Goal: Transaction & Acquisition: Purchase product/service

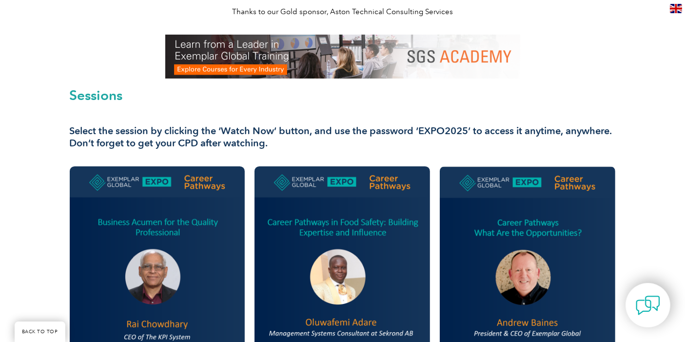
scroll to position [379, 0]
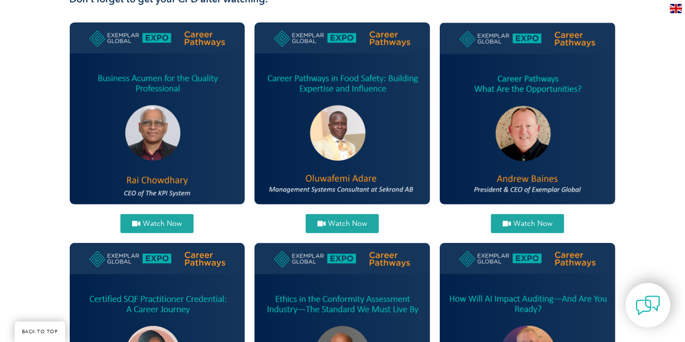
click at [350, 220] on span "Watch Now" at bounding box center [347, 223] width 39 height 7
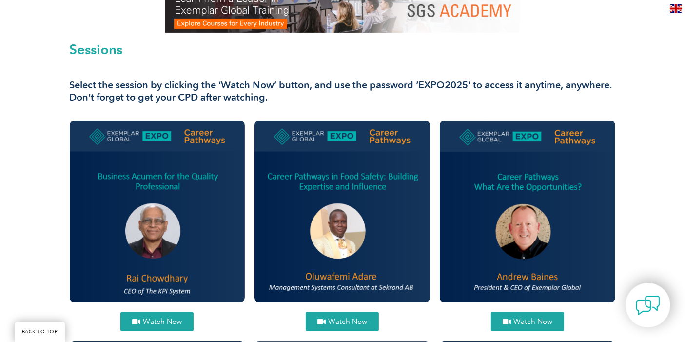
scroll to position [325, 0]
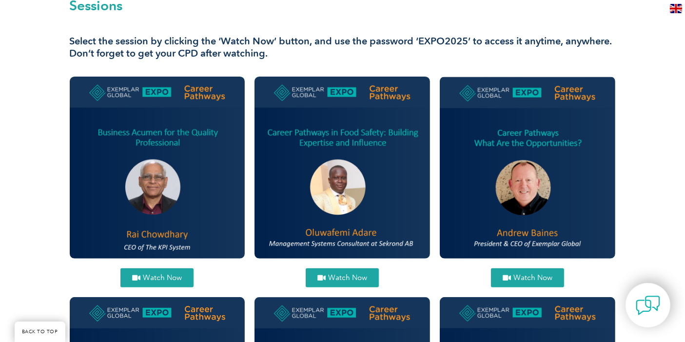
click at [344, 275] on span "Watch Now" at bounding box center [347, 277] width 39 height 7
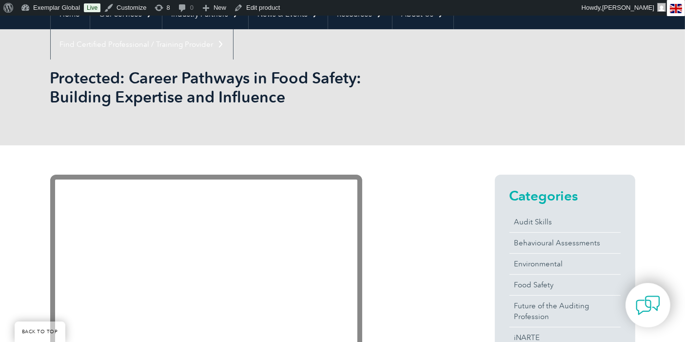
scroll to position [162, 0]
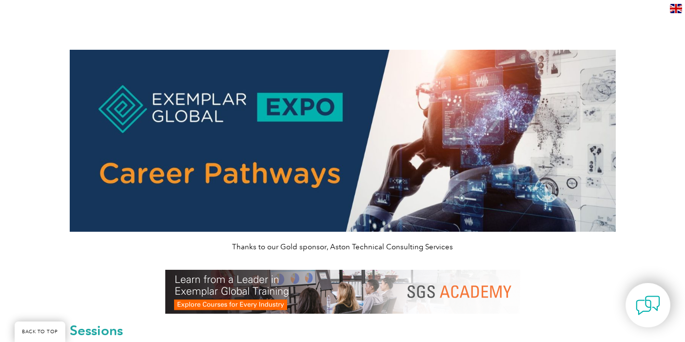
scroll to position [217, 0]
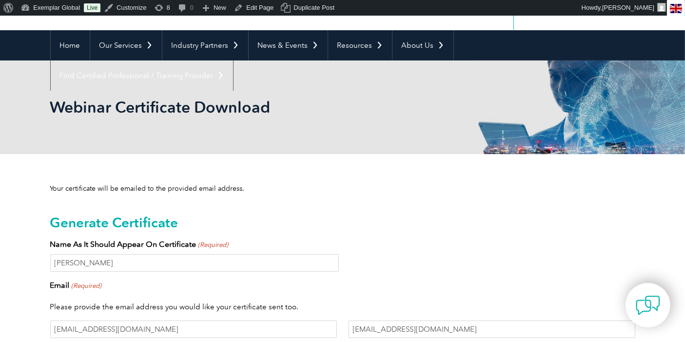
scroll to position [1, 0]
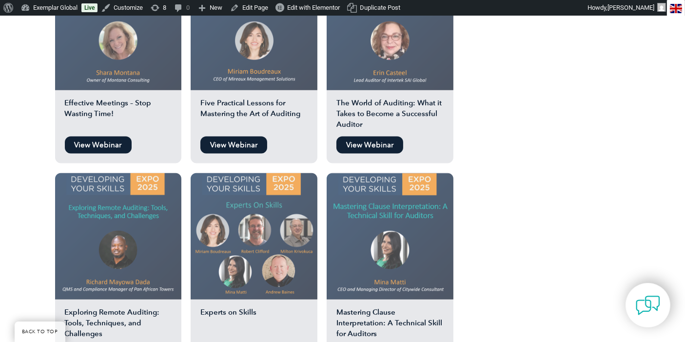
scroll to position [1407, 0]
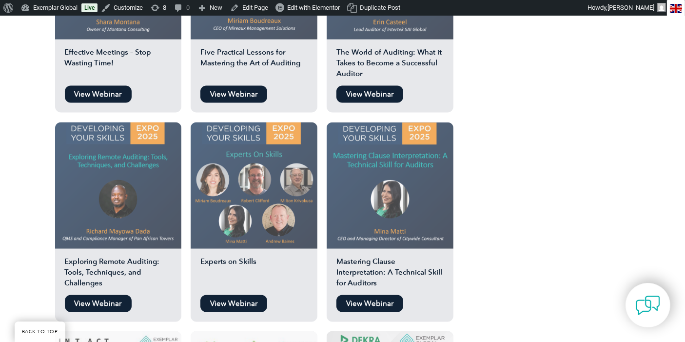
click at [243, 295] on link "View Webinar" at bounding box center [233, 303] width 67 height 17
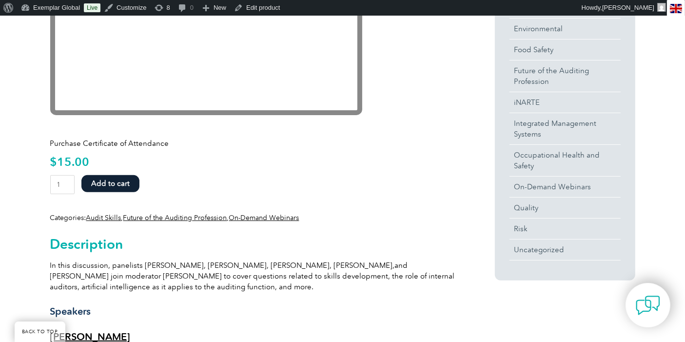
scroll to position [325, 0]
click at [112, 185] on button "Add to cart" at bounding box center [110, 182] width 58 height 17
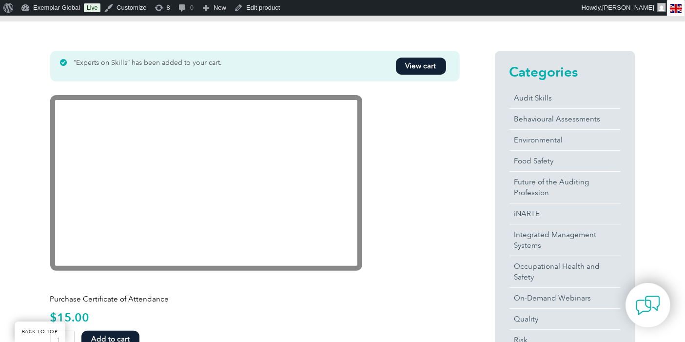
scroll to position [54, 0]
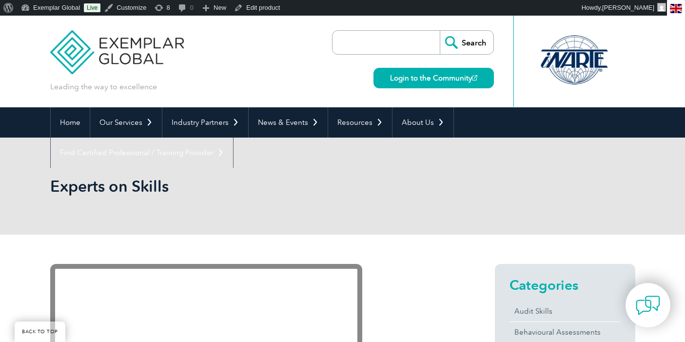
scroll to position [325, 0]
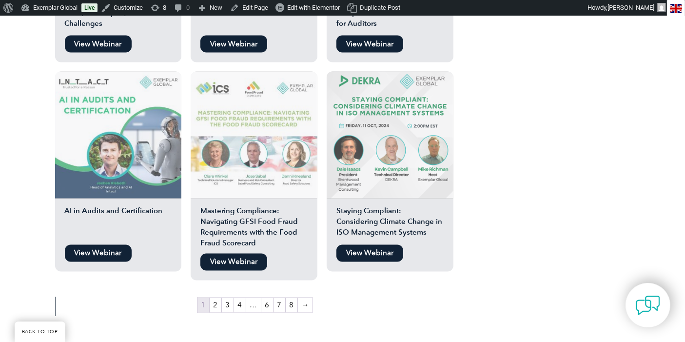
scroll to position [1732, 0]
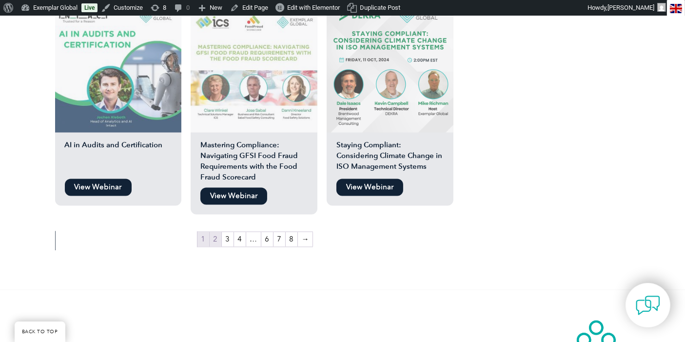
click at [213, 232] on link "2" at bounding box center [216, 239] width 12 height 15
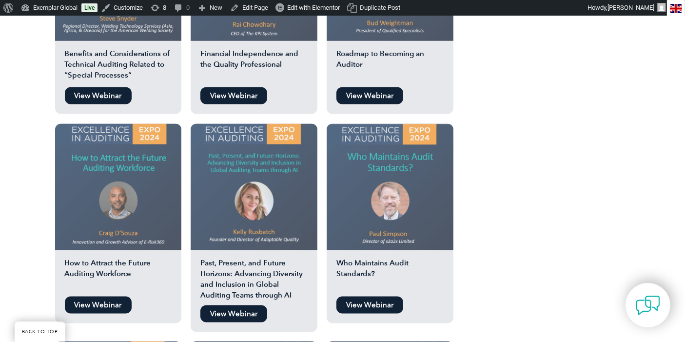
scroll to position [1407, 0]
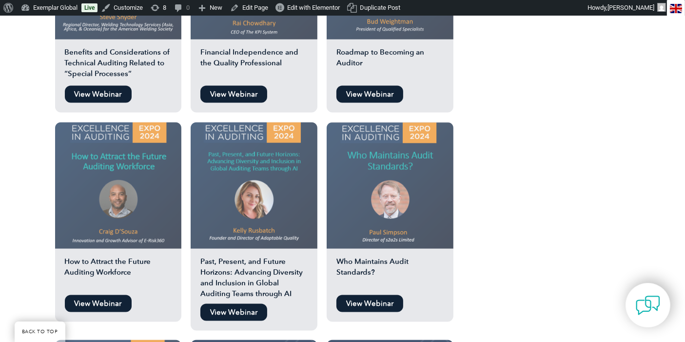
click at [382, 295] on link "View Webinar" at bounding box center [369, 303] width 67 height 17
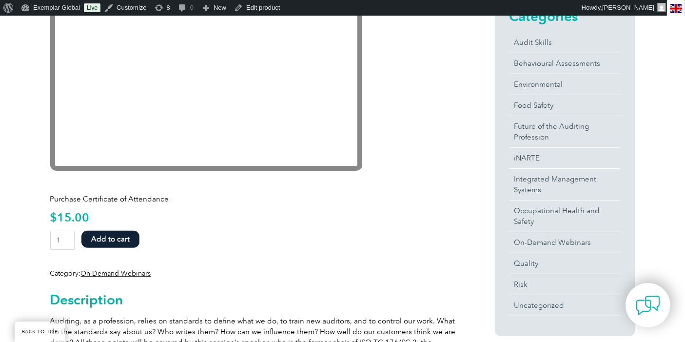
scroll to position [325, 0]
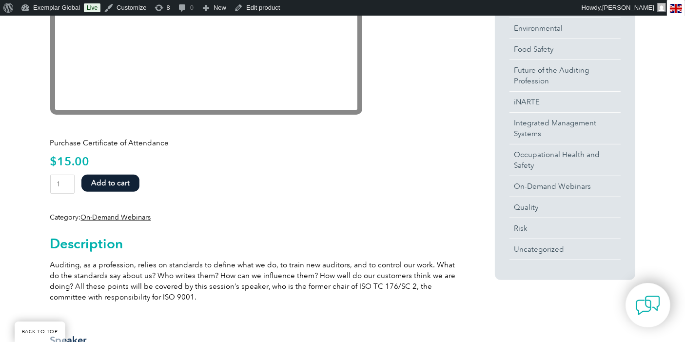
click at [122, 179] on button "Add to cart" at bounding box center [110, 182] width 58 height 17
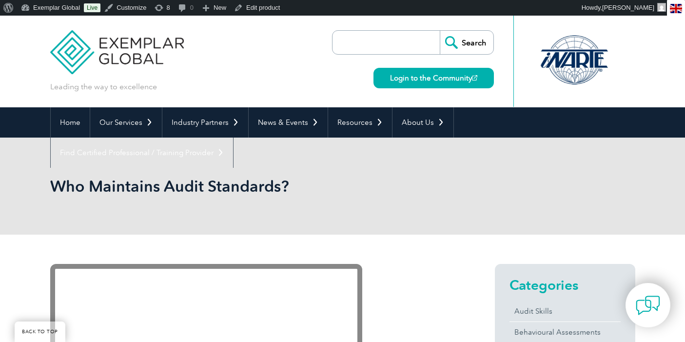
scroll to position [325, 0]
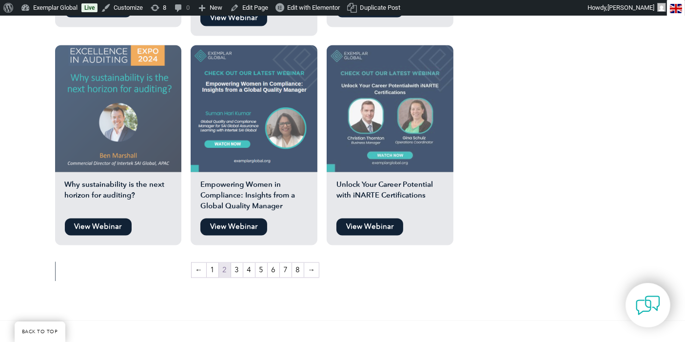
scroll to position [1732, 0]
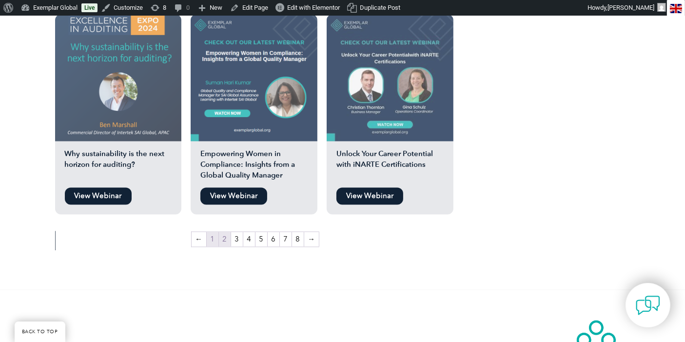
click at [214, 232] on link "1" at bounding box center [213, 239] width 12 height 15
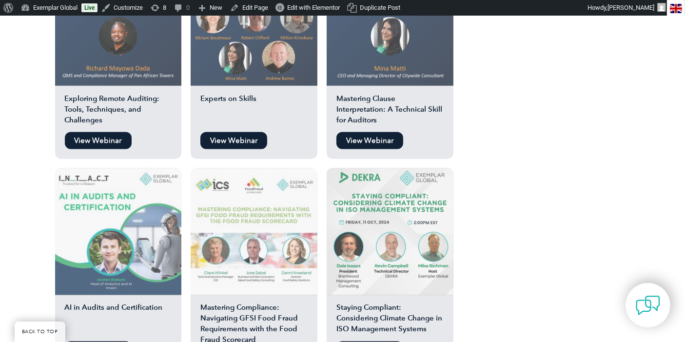
scroll to position [1678, 0]
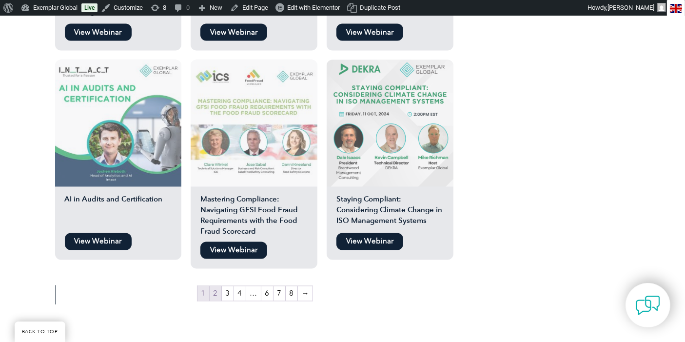
click at [216, 286] on link "2" at bounding box center [216, 293] width 12 height 15
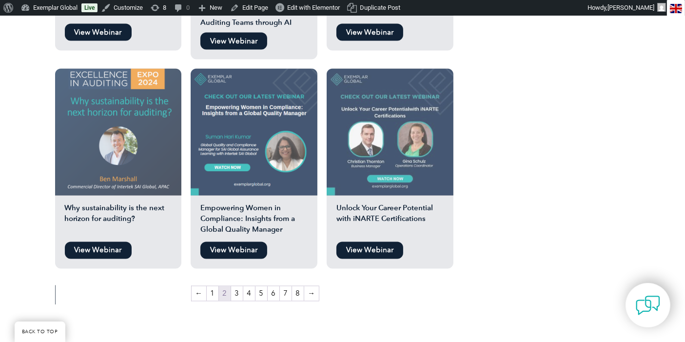
scroll to position [1732, 0]
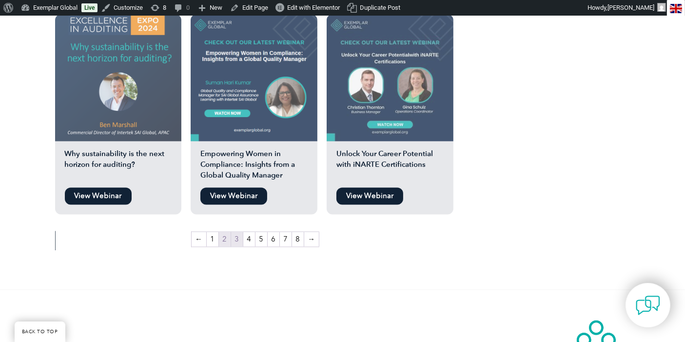
click at [235, 232] on link "3" at bounding box center [237, 239] width 12 height 15
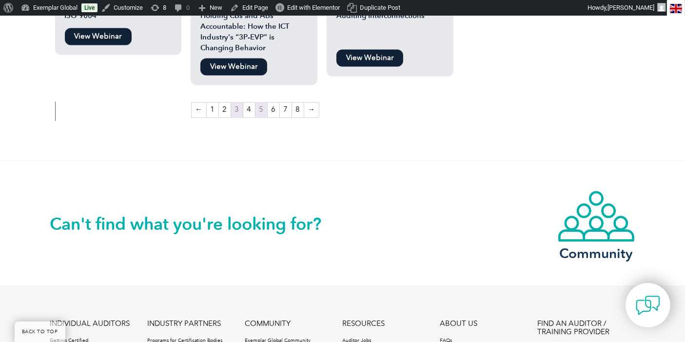
scroll to position [1732, 0]
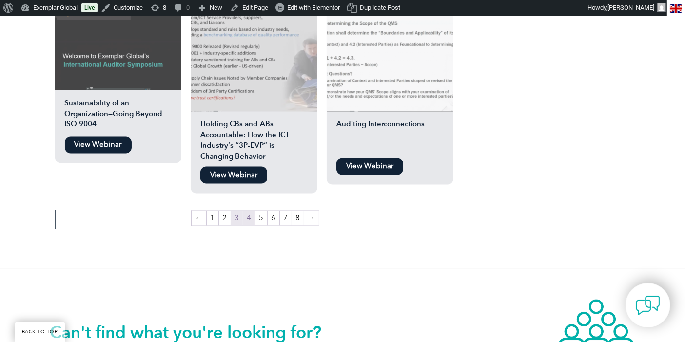
click at [250, 211] on link "4" at bounding box center [249, 218] width 12 height 15
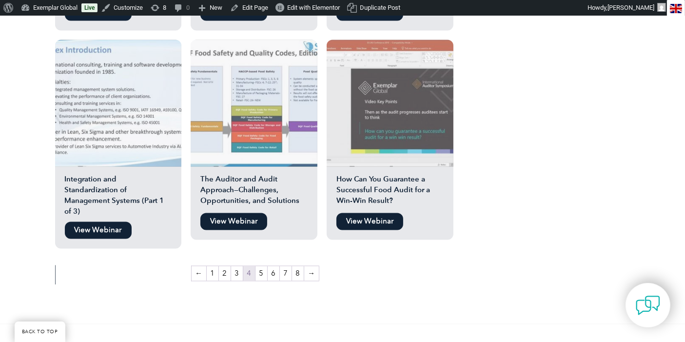
scroll to position [1786, 0]
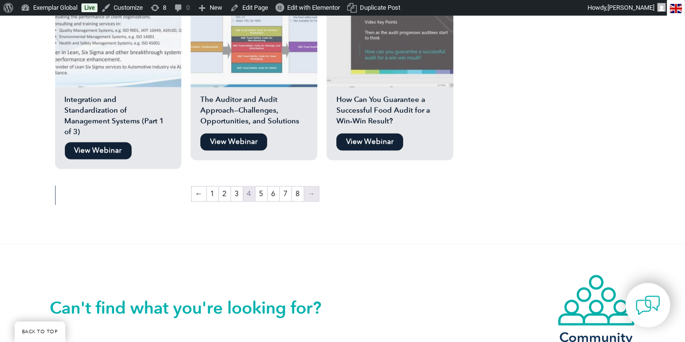
click at [309, 187] on link "→" at bounding box center [311, 194] width 15 height 15
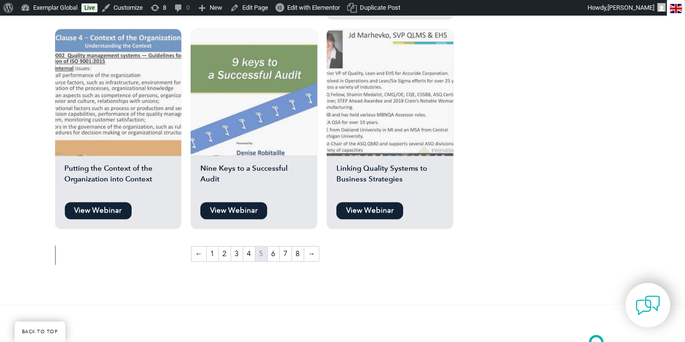
scroll to position [1786, 0]
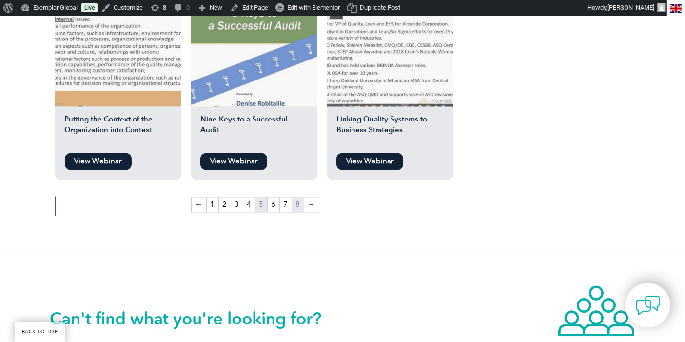
click at [299, 197] on link "8" at bounding box center [298, 204] width 12 height 15
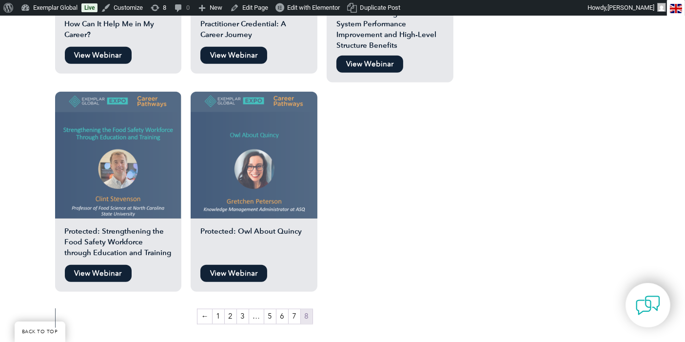
scroll to position [1137, 0]
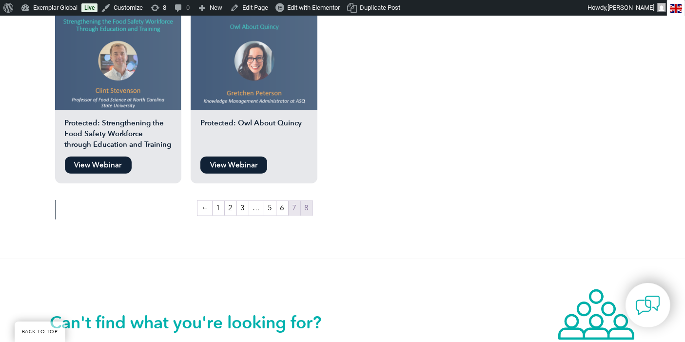
click at [292, 201] on link "7" at bounding box center [294, 208] width 12 height 15
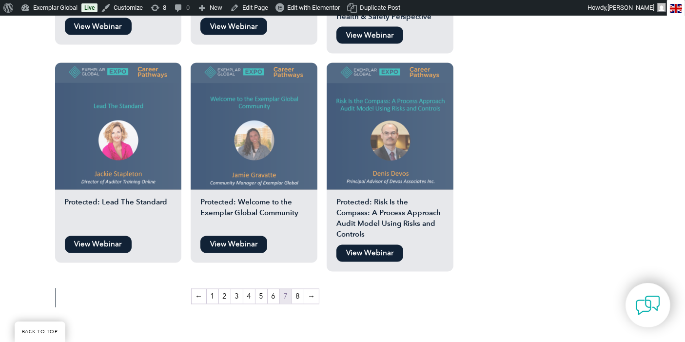
scroll to position [1786, 0]
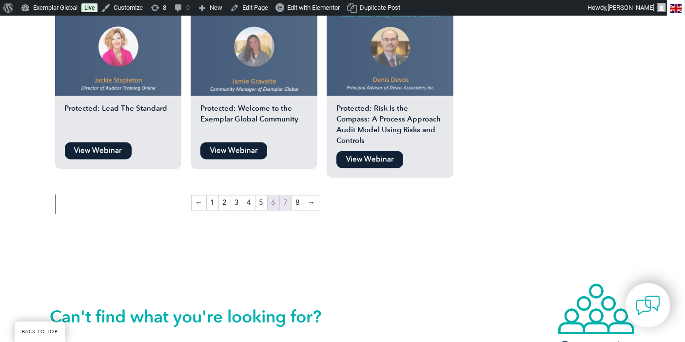
click at [274, 195] on link "6" at bounding box center [273, 202] width 12 height 15
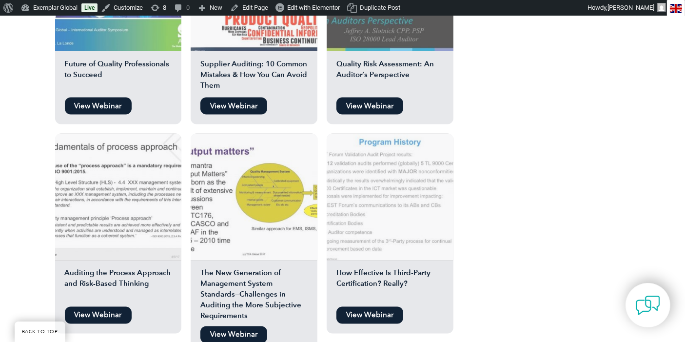
scroll to position [1786, 0]
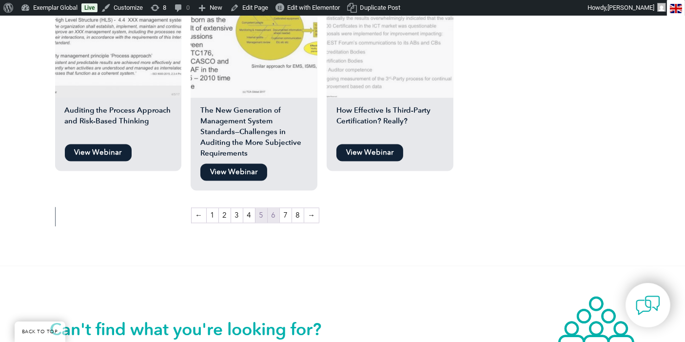
click at [259, 208] on link "5" at bounding box center [261, 215] width 12 height 15
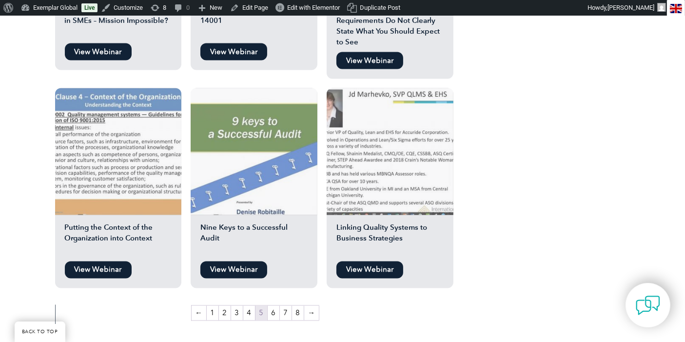
scroll to position [1786, 0]
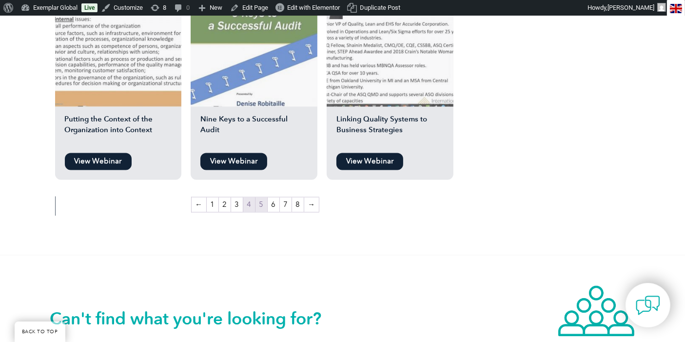
click at [248, 197] on link "4" at bounding box center [249, 204] width 12 height 15
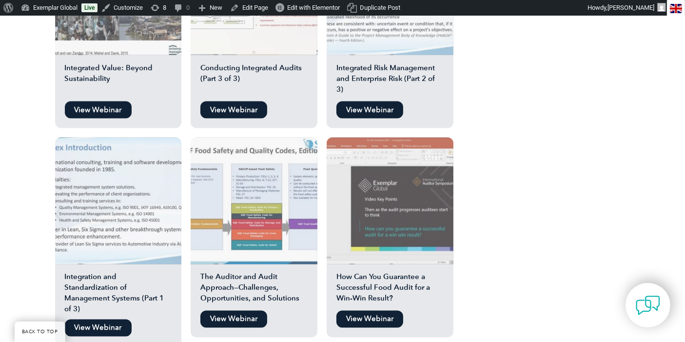
scroll to position [1678, 0]
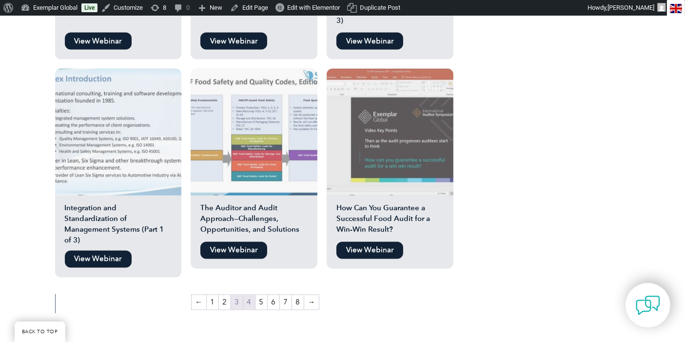
click at [233, 295] on link "3" at bounding box center [237, 302] width 12 height 15
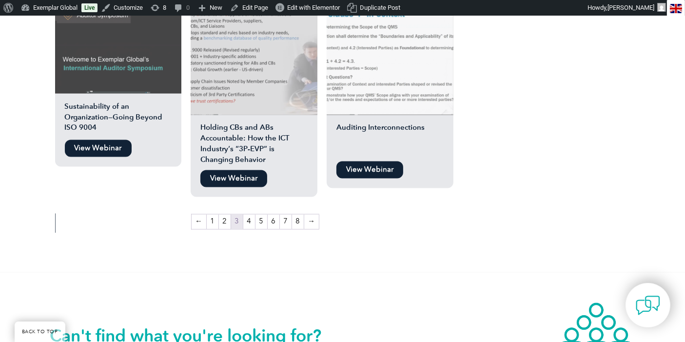
scroll to position [1732, 0]
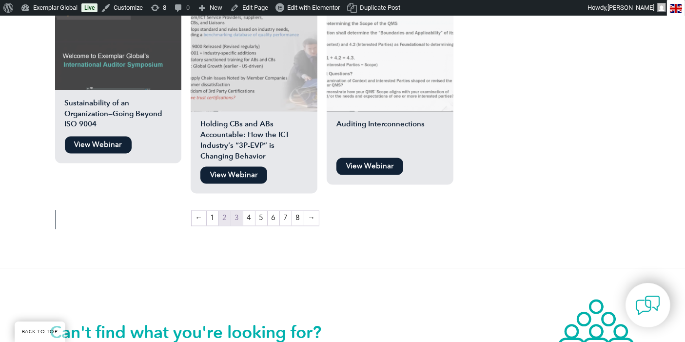
click at [227, 211] on link "2" at bounding box center [225, 218] width 12 height 15
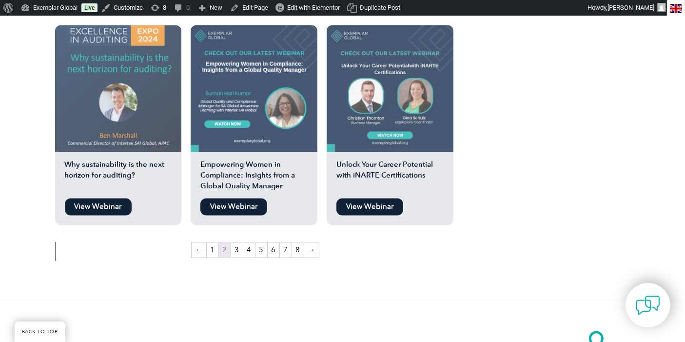
scroll to position [1786, 0]
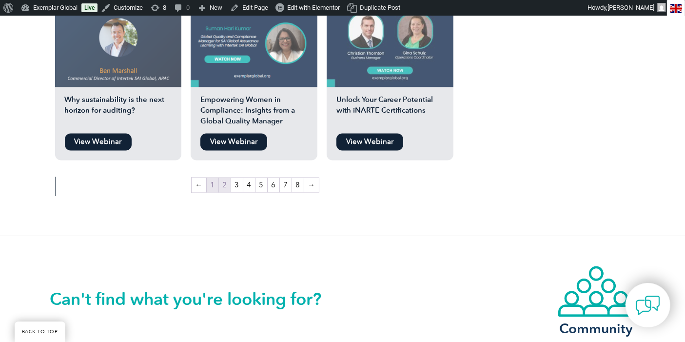
click at [212, 178] on link "1" at bounding box center [213, 185] width 12 height 15
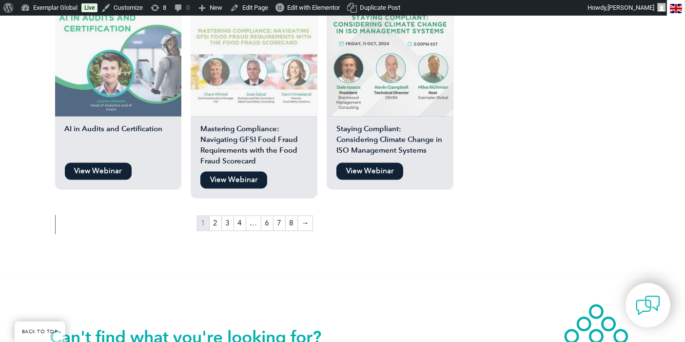
scroll to position [1732, 0]
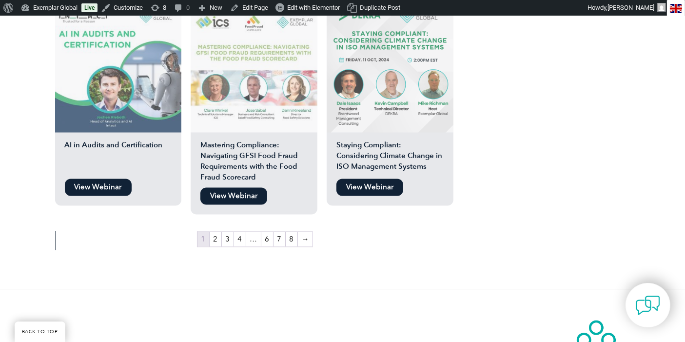
click at [385, 179] on link "View Webinar" at bounding box center [369, 187] width 67 height 17
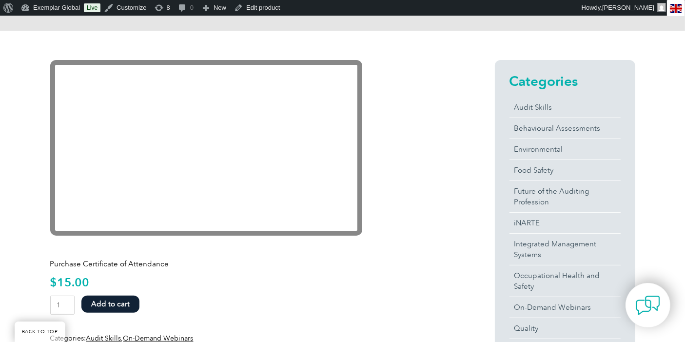
scroll to position [325, 0]
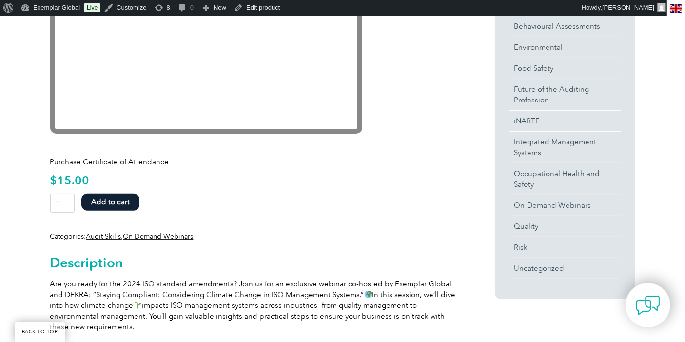
click at [115, 201] on button "Add to cart" at bounding box center [110, 201] width 58 height 17
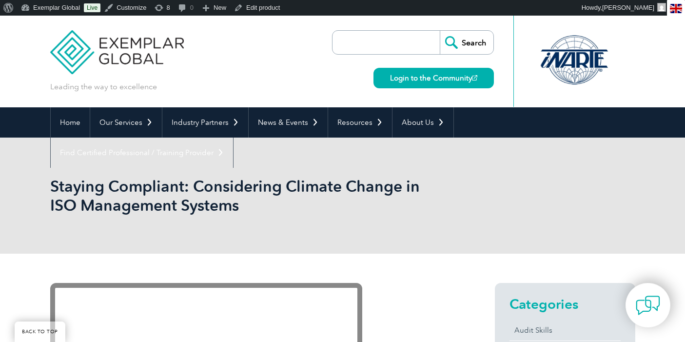
scroll to position [325, 0]
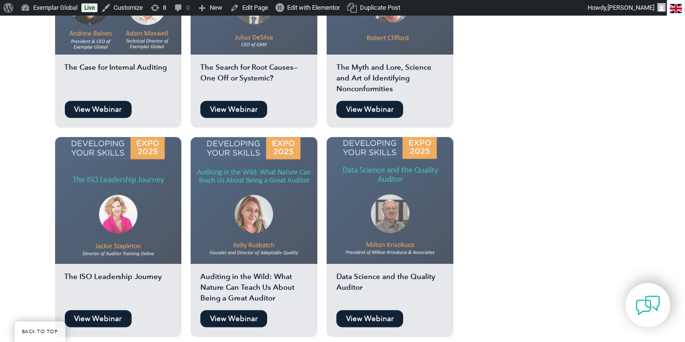
scroll to position [920, 0]
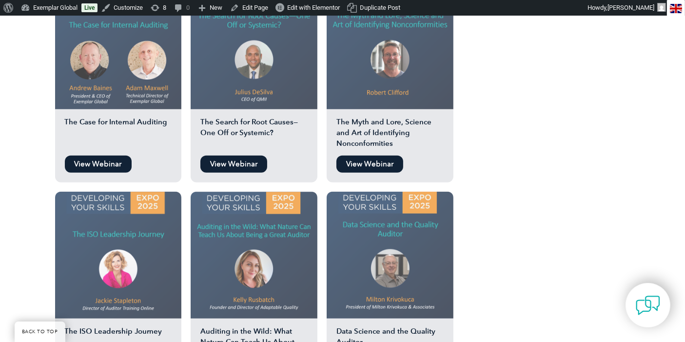
click at [370, 155] on link "View Webinar" at bounding box center [369, 163] width 67 height 17
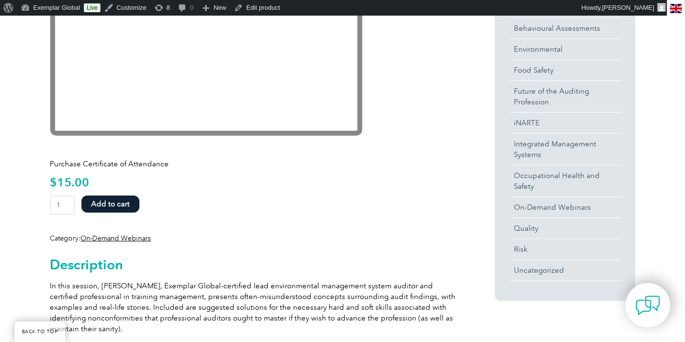
scroll to position [325, 0]
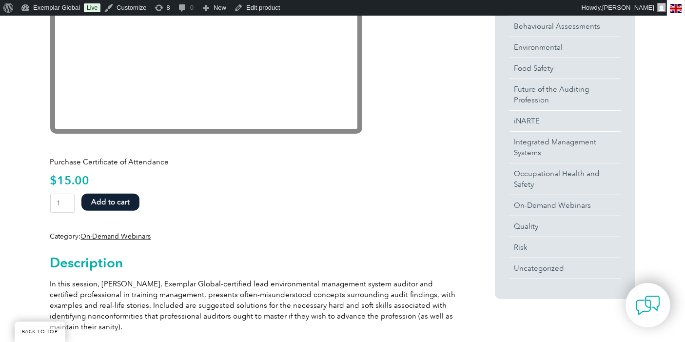
click at [106, 202] on button "Add to cart" at bounding box center [110, 201] width 58 height 17
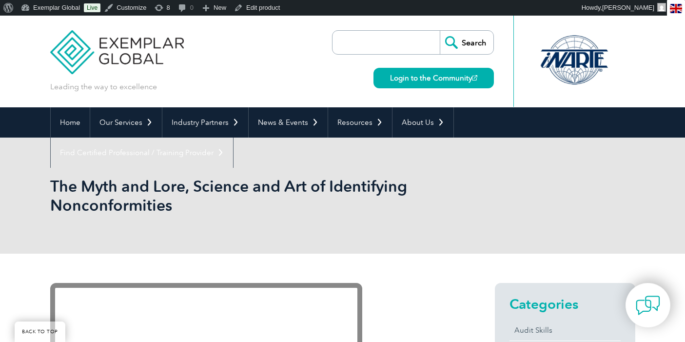
scroll to position [325, 0]
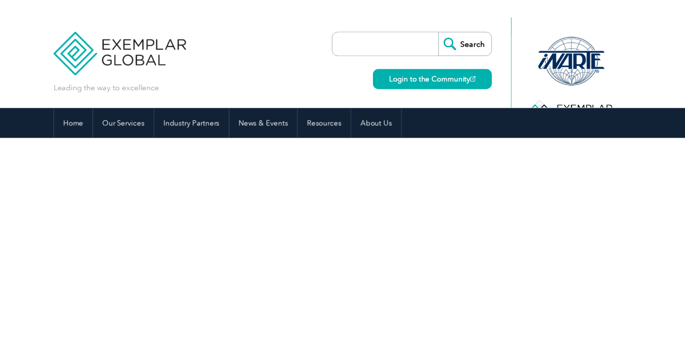
scroll to position [920, 0]
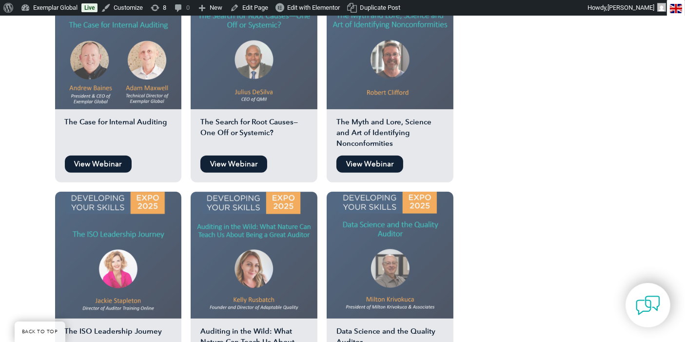
click at [100, 155] on link "View Webinar" at bounding box center [98, 163] width 67 height 17
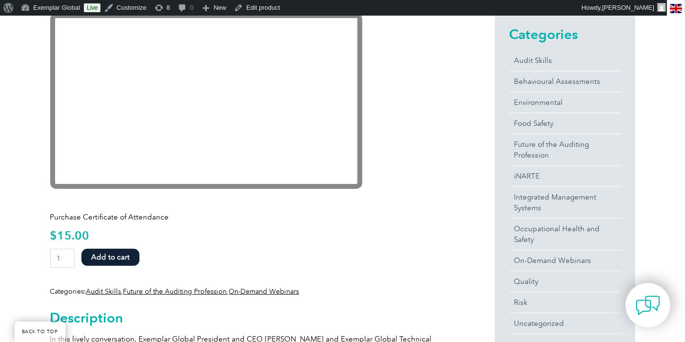
scroll to position [325, 0]
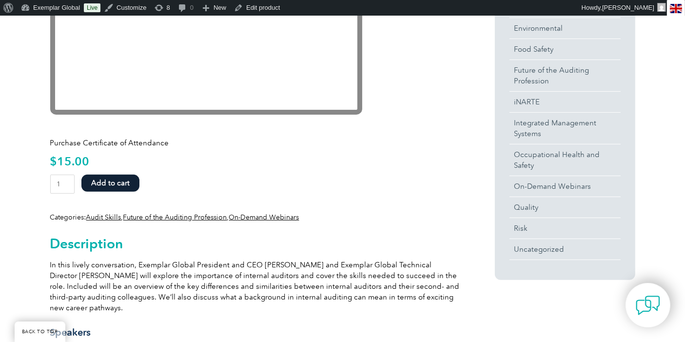
click at [121, 179] on button "Add to cart" at bounding box center [110, 182] width 58 height 17
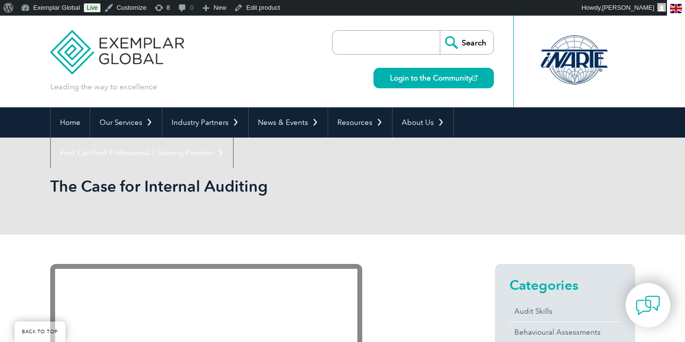
scroll to position [325, 0]
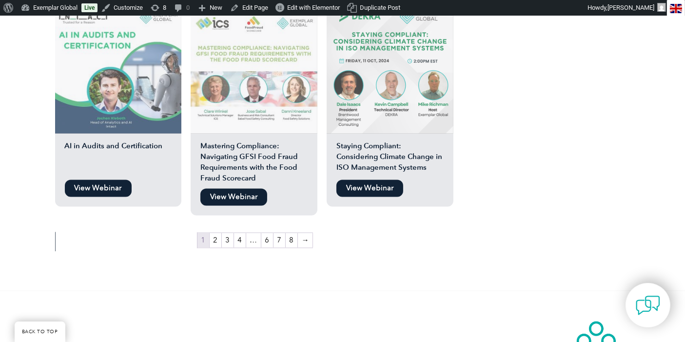
scroll to position [1786, 0]
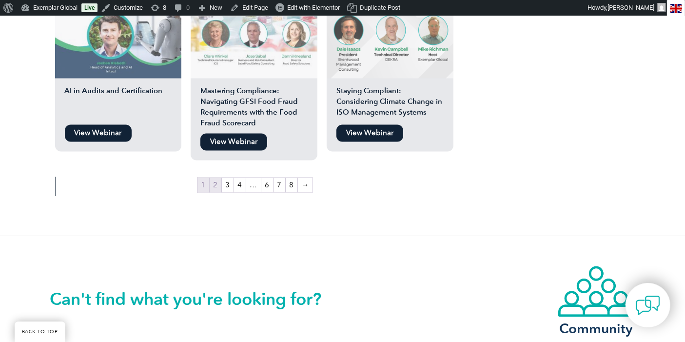
click at [215, 178] on link "2" at bounding box center [216, 185] width 12 height 15
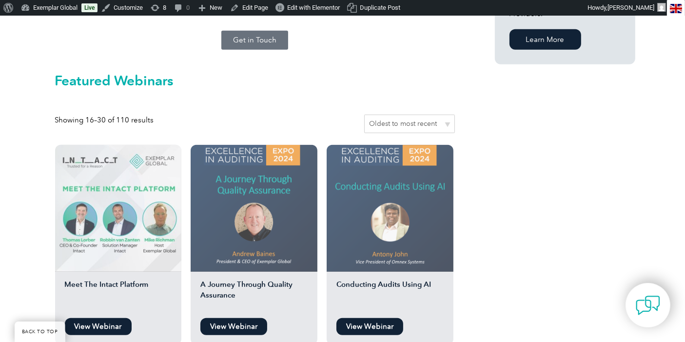
scroll to position [974, 0]
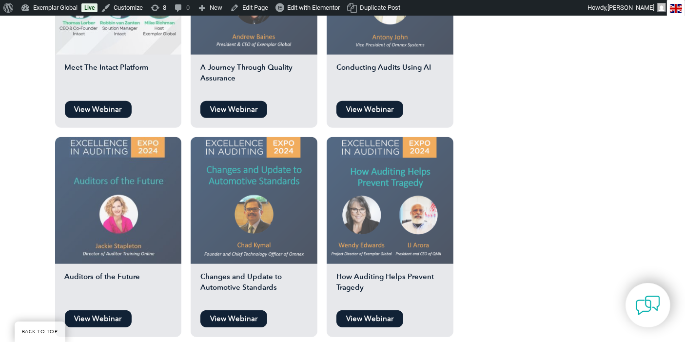
click at [108, 310] on link "View Webinar" at bounding box center [98, 318] width 67 height 17
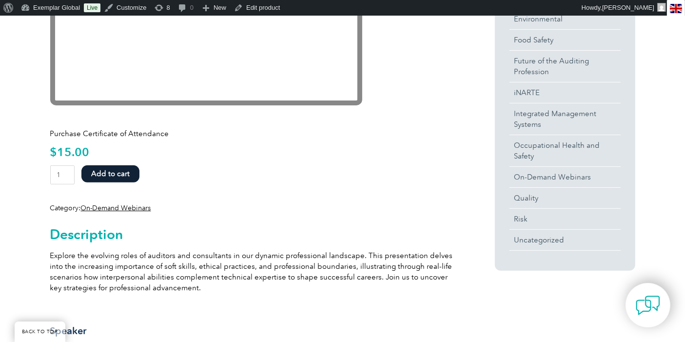
scroll to position [379, 0]
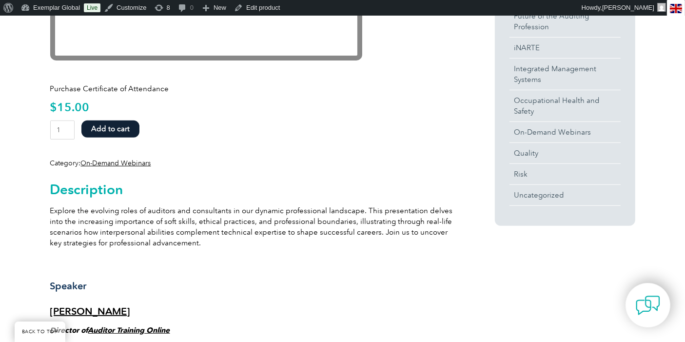
click at [108, 135] on button "Add to cart" at bounding box center [110, 128] width 58 height 17
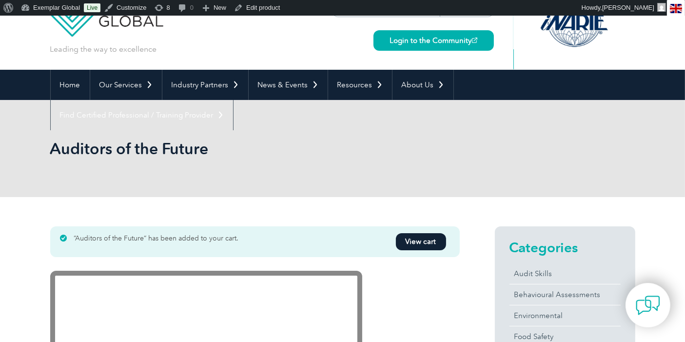
scroll to position [54, 0]
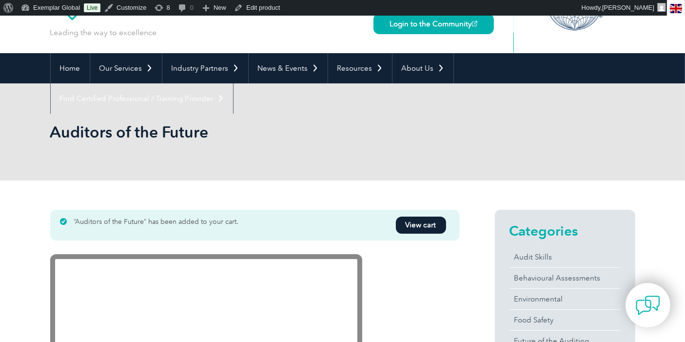
click at [412, 225] on link "View cart" at bounding box center [421, 224] width 50 height 17
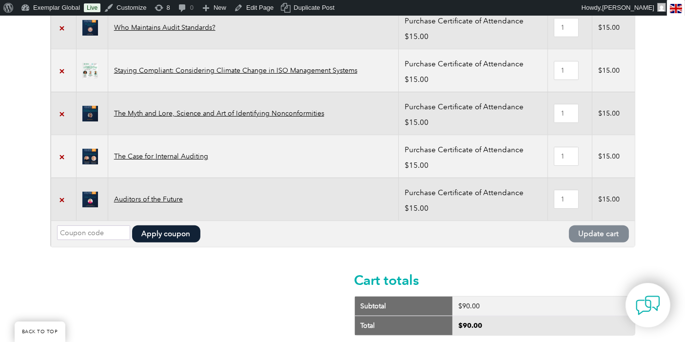
scroll to position [379, 0]
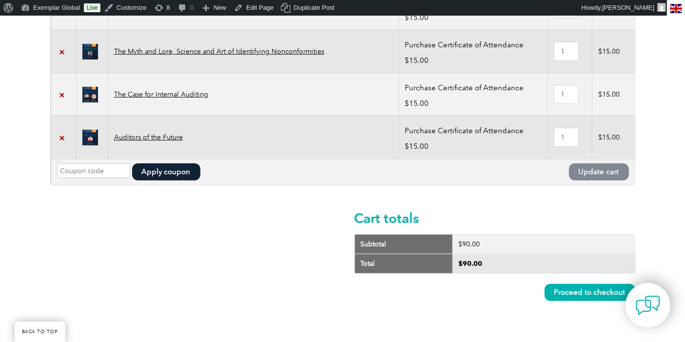
click at [65, 163] on input "Coupon:" at bounding box center [93, 170] width 73 height 15
paste input "NNUFWGNM"
type input "NNUFWGNM"
click at [157, 172] on button "Apply coupon" at bounding box center [166, 171] width 68 height 17
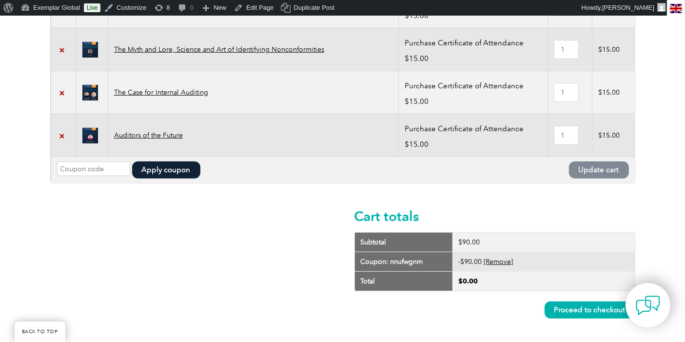
scroll to position [513, 0]
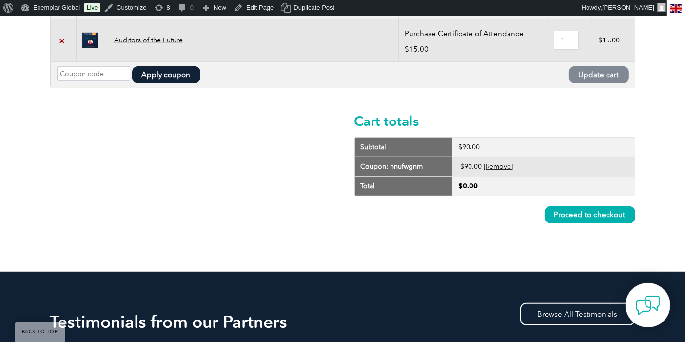
click at [582, 212] on link "Proceed to checkout" at bounding box center [589, 214] width 91 height 17
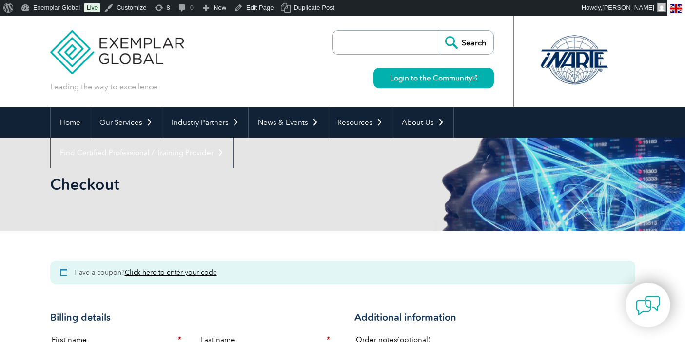
select select "FL"
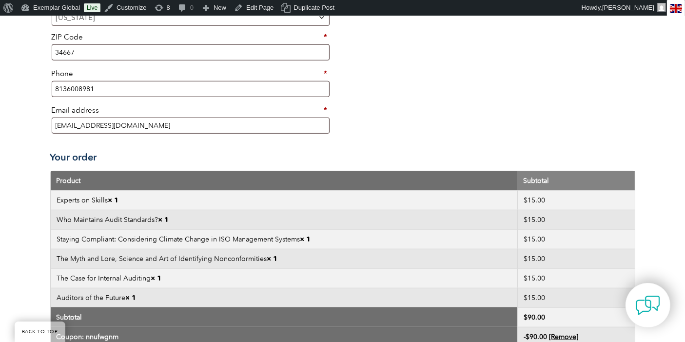
scroll to position [649, 0]
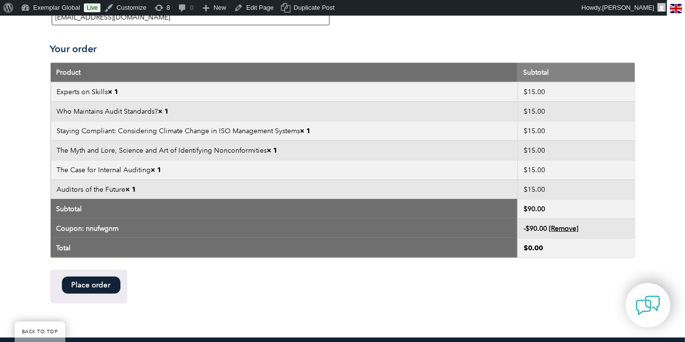
click at [93, 281] on button "Place order" at bounding box center [91, 284] width 58 height 17
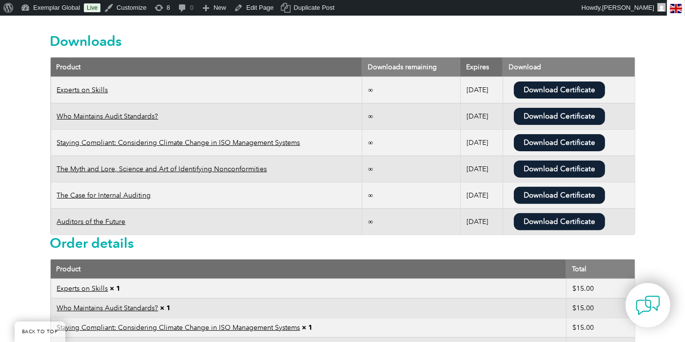
scroll to position [216, 0]
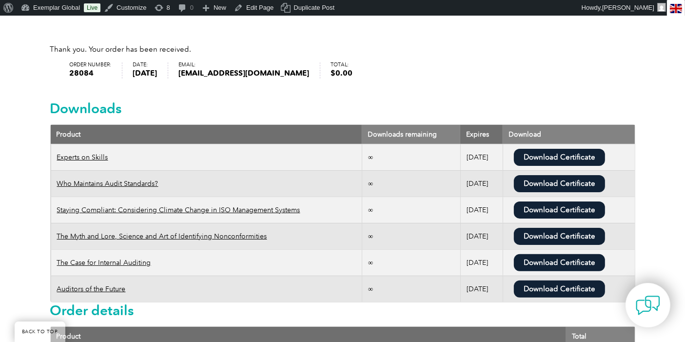
click at [566, 159] on link "Download Certificate" at bounding box center [559, 157] width 91 height 17
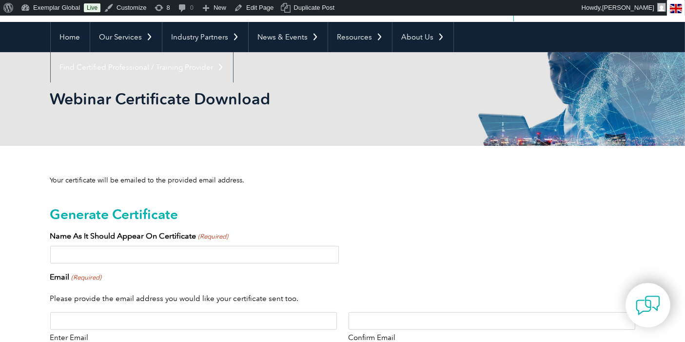
scroll to position [162, 0]
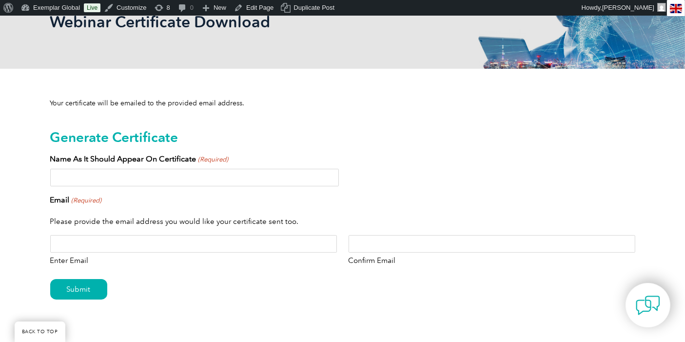
click at [124, 180] on input "Name As It Should Appear On Certificate (Required)" at bounding box center [194, 178] width 288 height 18
type input "[PERSON_NAME]"
click at [80, 237] on input "Enter Email" at bounding box center [193, 244] width 286 height 18
paste input "[EMAIL_ADDRESS][DOMAIN_NAME]"
type input "[EMAIL_ADDRESS][DOMAIN_NAME]"
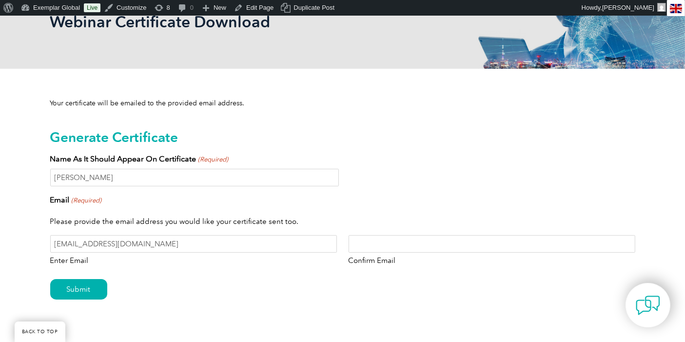
click at [392, 243] on input "Confirm Email" at bounding box center [491, 244] width 286 height 18
paste input "[EMAIL_ADDRESS][DOMAIN_NAME]"
type input "[EMAIL_ADDRESS][DOMAIN_NAME]"
drag, startPoint x: 76, startPoint y: 288, endPoint x: 79, endPoint y: 283, distance: 5.9
click at [78, 286] on input "Submit" at bounding box center [78, 289] width 57 height 20
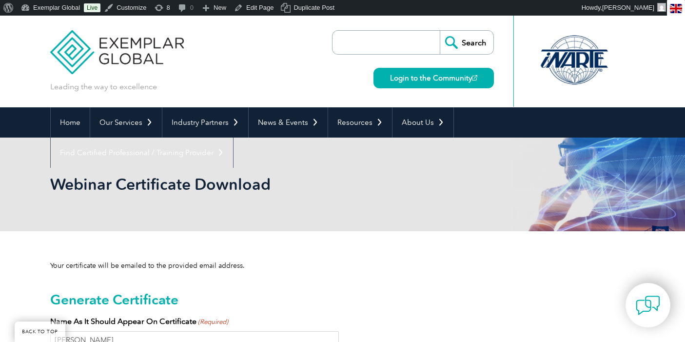
scroll to position [164, 0]
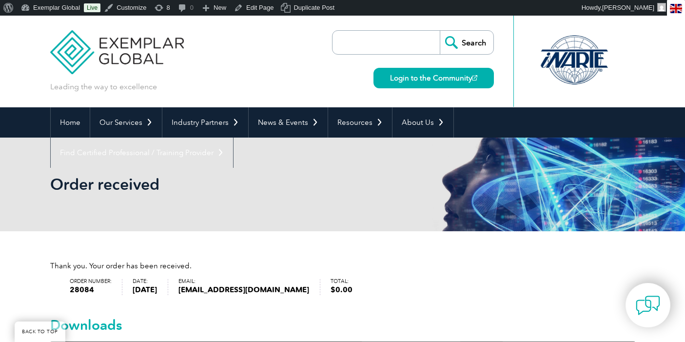
scroll to position [216, 0]
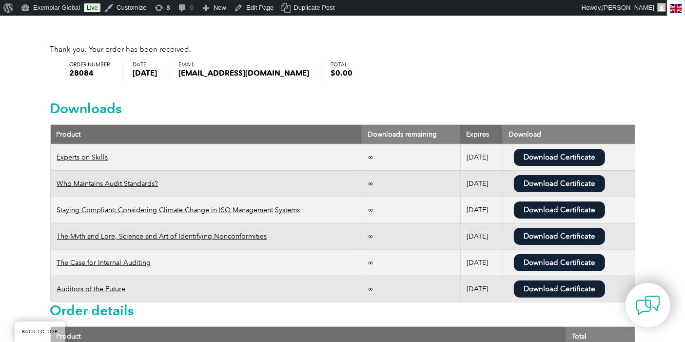
click at [552, 184] on link "Download Certificate" at bounding box center [559, 183] width 91 height 17
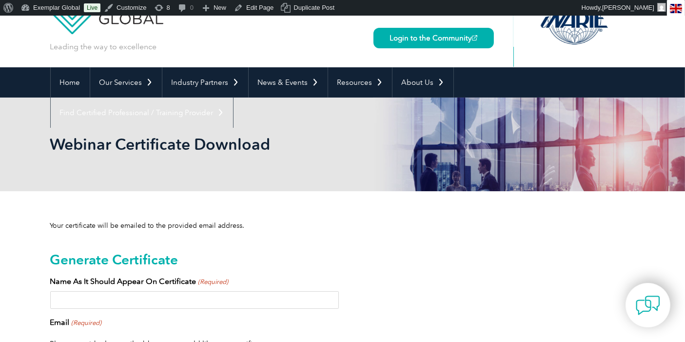
scroll to position [108, 0]
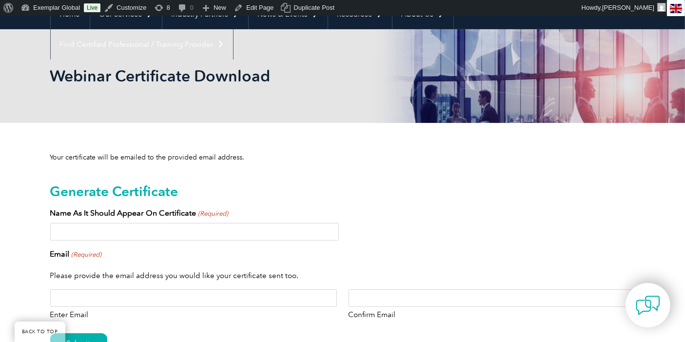
click at [96, 297] on input "Enter Email" at bounding box center [193, 298] width 286 height 18
paste input "[EMAIL_ADDRESS][DOMAIN_NAME]"
type input "[EMAIL_ADDRESS][DOMAIN_NAME]"
click at [396, 296] on input "Confirm Email" at bounding box center [491, 298] width 286 height 18
paste input "[EMAIL_ADDRESS][DOMAIN_NAME]"
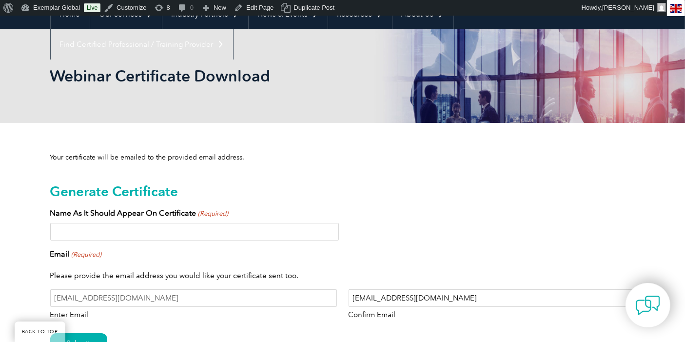
type input "[EMAIL_ADDRESS][DOMAIN_NAME]"
click at [75, 230] on input "Name As It Should Appear On Certificate (Required)" at bounding box center [194, 232] width 288 height 18
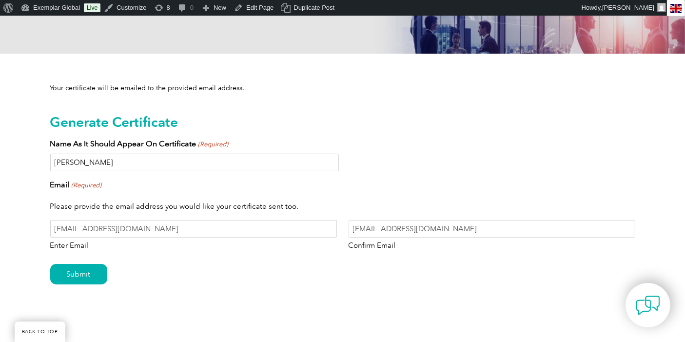
scroll to position [216, 0]
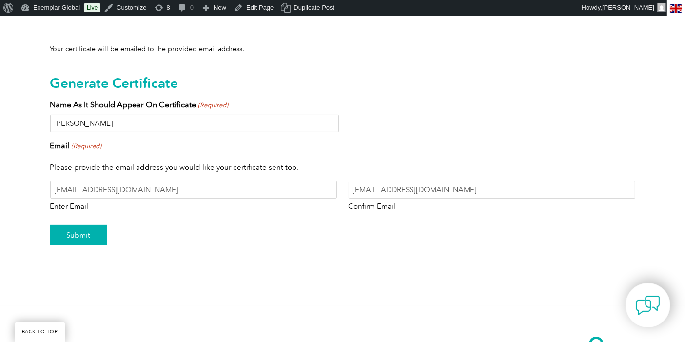
type input "[PERSON_NAME]"
drag, startPoint x: 74, startPoint y: 234, endPoint x: 80, endPoint y: 242, distance: 10.4
click at [80, 242] on input "Submit" at bounding box center [78, 235] width 57 height 20
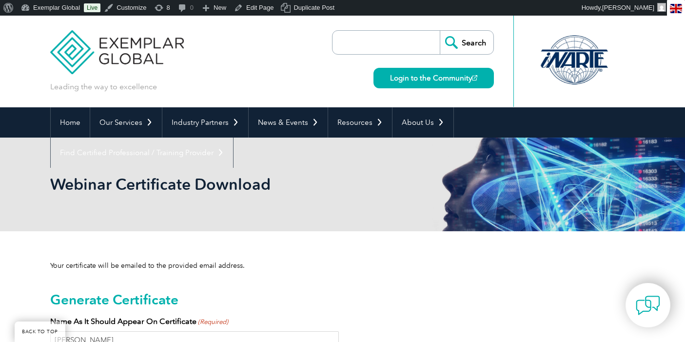
scroll to position [186, 0]
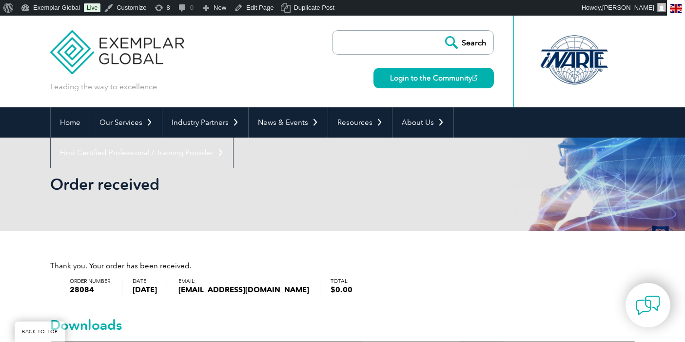
scroll to position [216, 0]
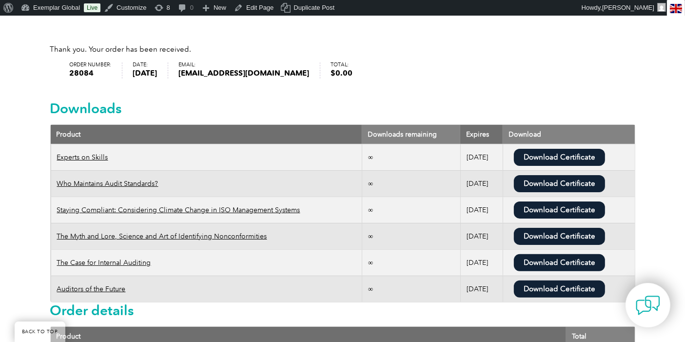
click at [548, 203] on link "Download Certificate" at bounding box center [559, 209] width 91 height 17
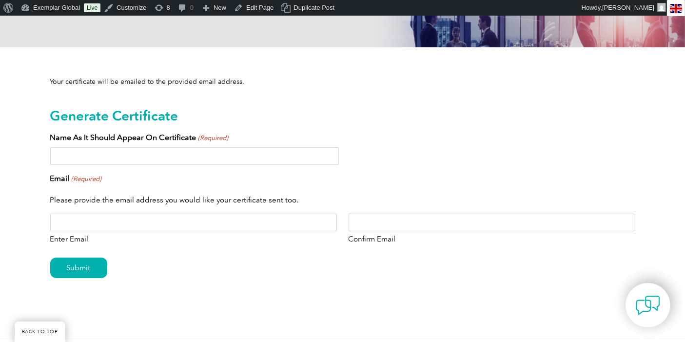
scroll to position [216, 0]
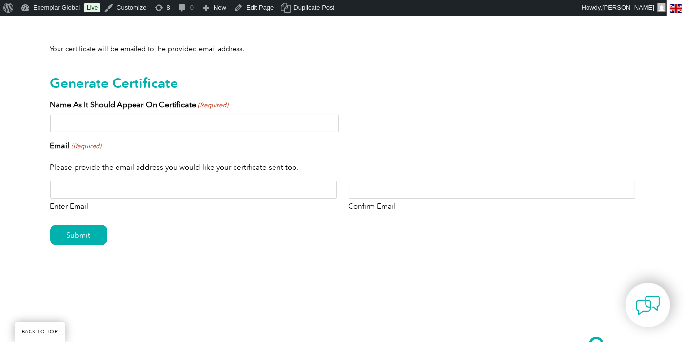
click at [71, 189] on input "Enter Email" at bounding box center [193, 190] width 286 height 18
paste input "[EMAIL_ADDRESS][DOMAIN_NAME]"
type input "[EMAIL_ADDRESS][DOMAIN_NAME]"
click at [381, 183] on input "Confirm Email" at bounding box center [491, 190] width 286 height 18
paste input "[EMAIL_ADDRESS][DOMAIN_NAME]"
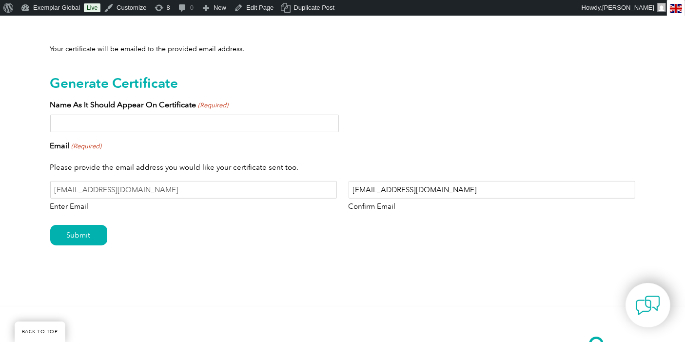
type input "[EMAIL_ADDRESS][DOMAIN_NAME]"
click at [115, 121] on input "Name As It Should Appear On Certificate (Required)" at bounding box center [194, 124] width 288 height 18
type input "[PERSON_NAME]"
click at [73, 235] on input "Submit" at bounding box center [78, 235] width 57 height 20
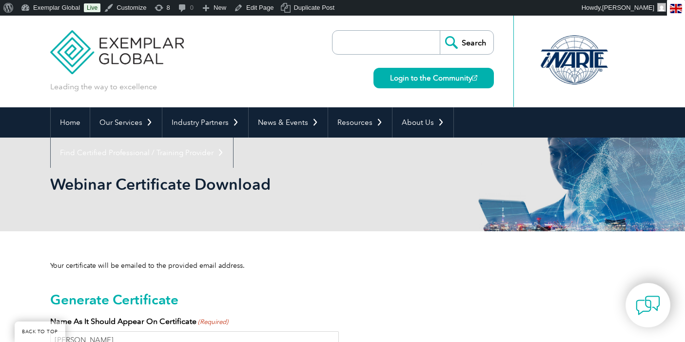
scroll to position [186, 0]
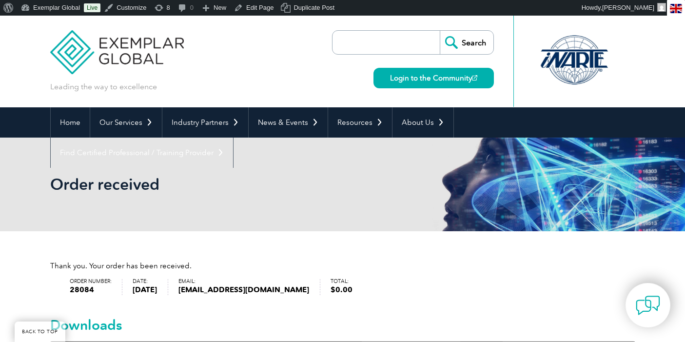
scroll to position [216, 0]
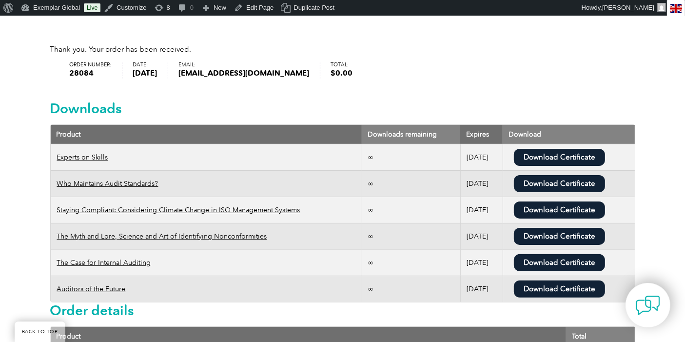
click at [556, 233] on link "Download Certificate" at bounding box center [559, 236] width 91 height 17
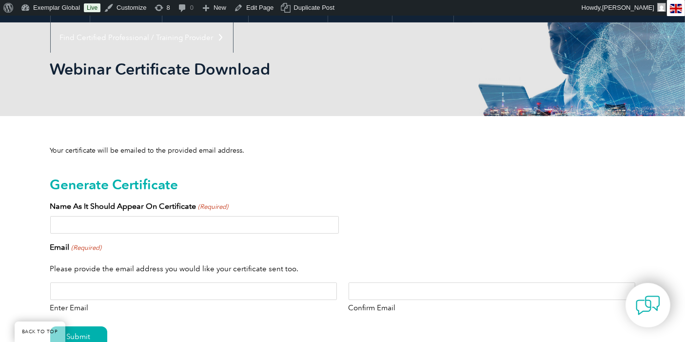
scroll to position [162, 0]
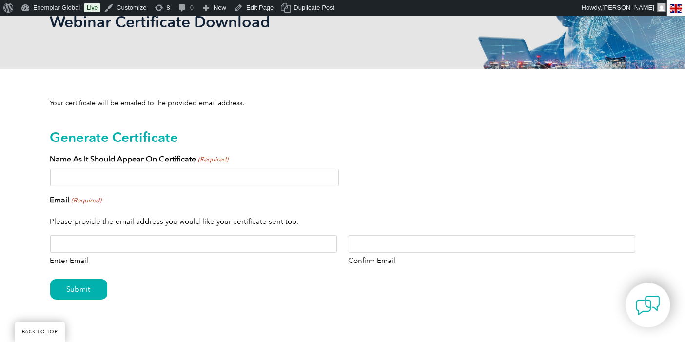
click at [78, 243] on input "Enter Email" at bounding box center [193, 244] width 286 height 18
paste input "[EMAIL_ADDRESS][DOMAIN_NAME]"
type input "deborah9ish@yahoo.com"
click at [374, 240] on input "Confirm Email" at bounding box center [491, 244] width 286 height 18
paste input "deborah9ish@yahoo.com"
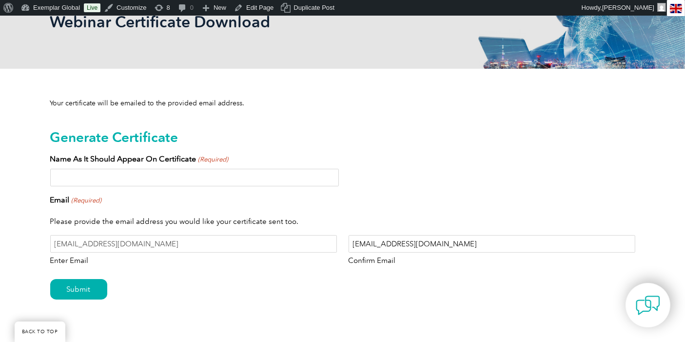
type input "deborah9ish@yahoo.com"
click at [79, 174] on input "Name As It Should Appear On Certificate (Required)" at bounding box center [194, 178] width 288 height 18
type input "Deborah Farmer"
click at [80, 291] on input "Submit" at bounding box center [78, 289] width 57 height 20
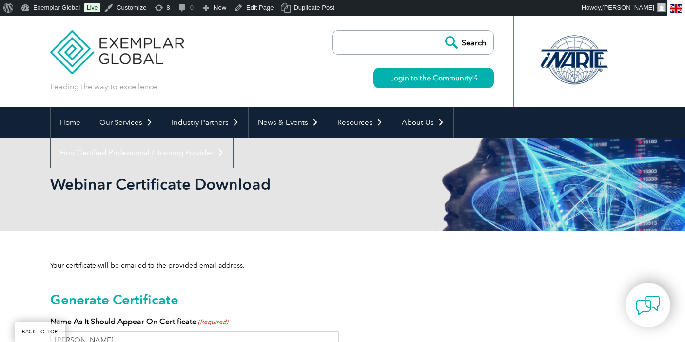
scroll to position [164, 0]
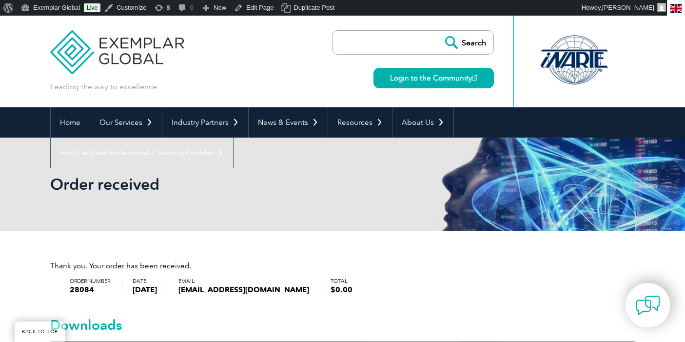
scroll to position [216, 0]
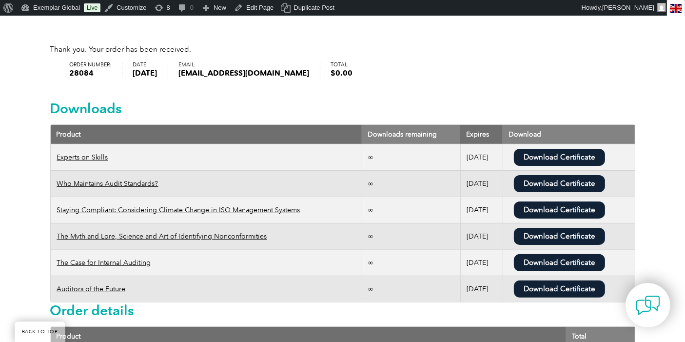
click at [572, 264] on link "Download Certificate" at bounding box center [559, 262] width 91 height 17
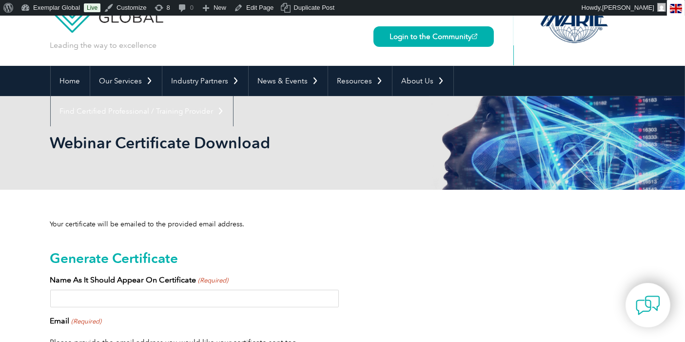
scroll to position [108, 0]
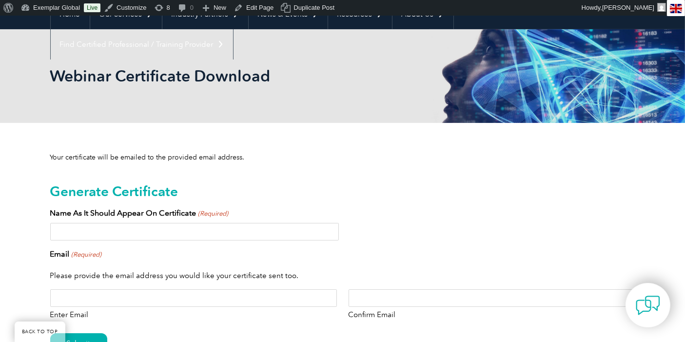
click at [85, 297] on input "Enter Email" at bounding box center [193, 298] width 286 height 18
paste input "[EMAIL_ADDRESS][DOMAIN_NAME]"
type input "[EMAIL_ADDRESS][DOMAIN_NAME]"
click at [385, 291] on input "Confirm Email" at bounding box center [491, 298] width 286 height 18
paste input "[EMAIL_ADDRESS][DOMAIN_NAME]"
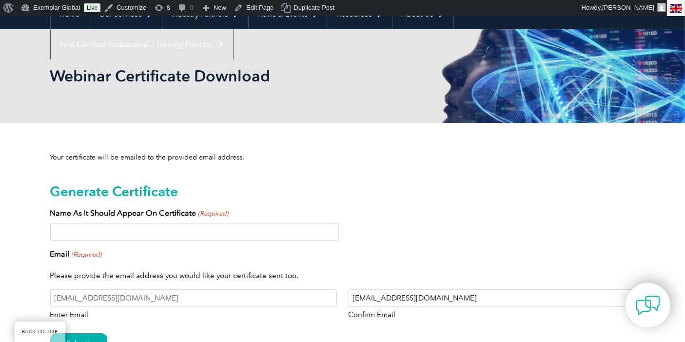
type input "[EMAIL_ADDRESS][DOMAIN_NAME]"
click at [108, 234] on input "Name As It Should Appear On Certificate (Required)" at bounding box center [194, 232] width 288 height 18
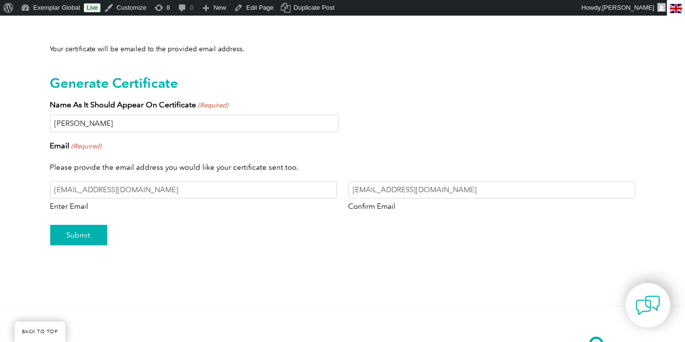
type input "[PERSON_NAME]"
click at [80, 235] on input "Submit" at bounding box center [78, 235] width 57 height 20
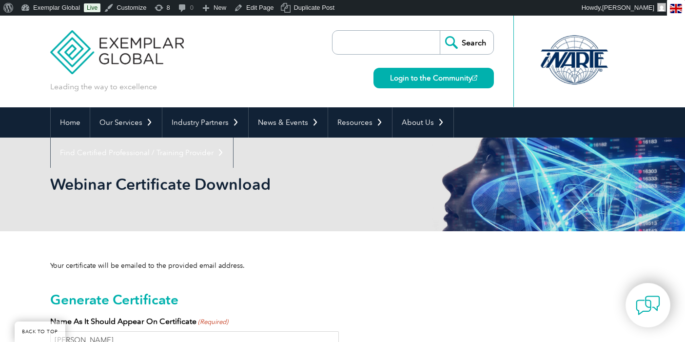
scroll to position [186, 0]
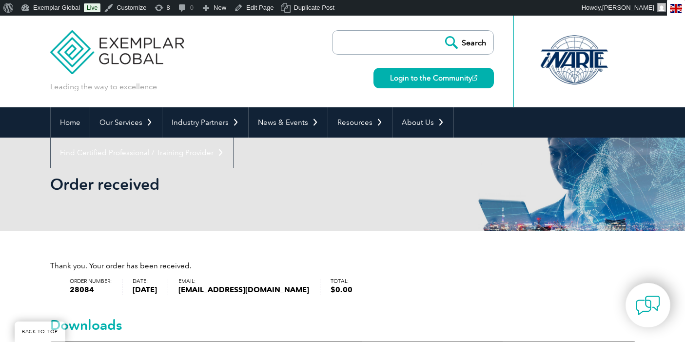
scroll to position [216, 0]
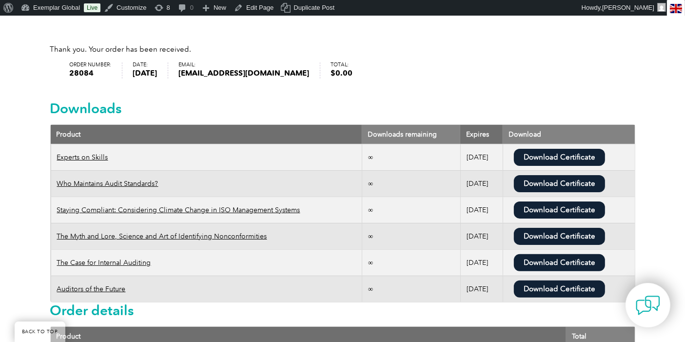
click at [573, 286] on link "Download Certificate" at bounding box center [559, 288] width 91 height 17
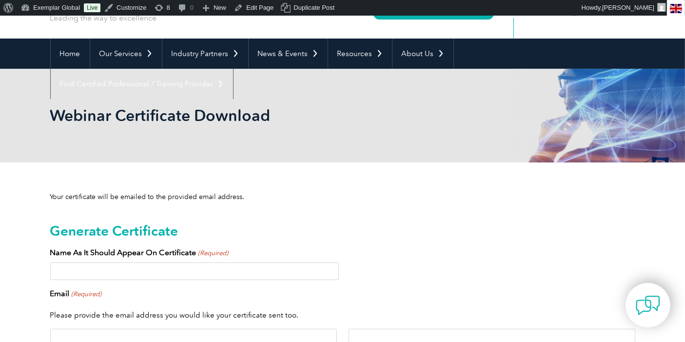
scroll to position [108, 0]
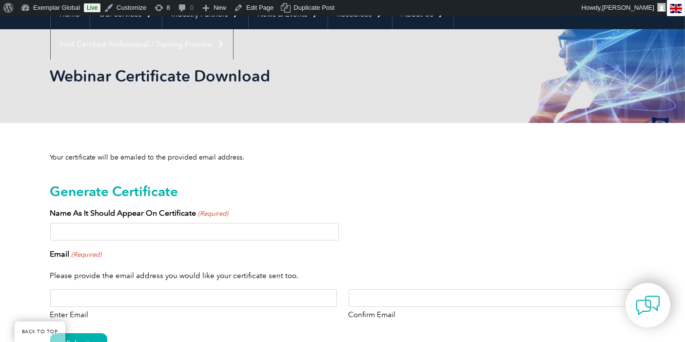
click at [90, 301] on input "Enter Email" at bounding box center [193, 298] width 286 height 18
paste input "[EMAIL_ADDRESS][DOMAIN_NAME]"
type input "deborah9ish@yahoo.com"
click at [393, 300] on input "Confirm Email" at bounding box center [491, 298] width 286 height 18
paste input "deborah9ish@yahoo.com"
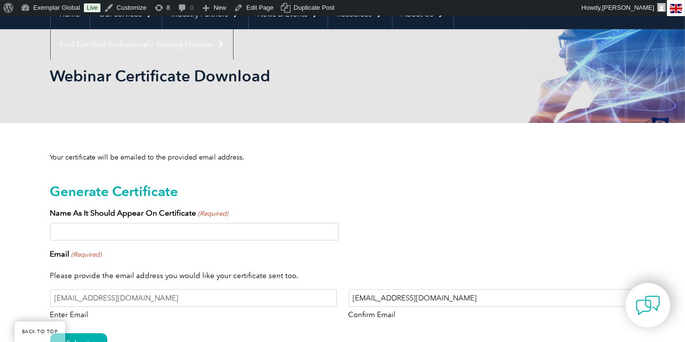
type input "deborah9ish@yahoo.com"
drag, startPoint x: 96, startPoint y: 234, endPoint x: 100, endPoint y: 230, distance: 5.5
click at [99, 231] on input "Name As It Should Appear On Certificate (Required)" at bounding box center [194, 232] width 288 height 18
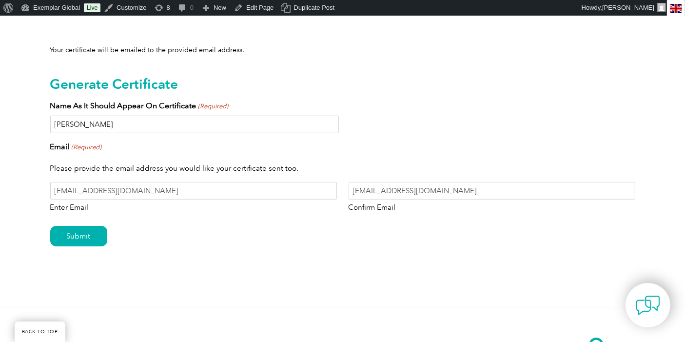
scroll to position [216, 0]
type input "Deborah Farmer"
click at [74, 239] on input "Submit" at bounding box center [78, 235] width 57 height 20
